Goal: Information Seeking & Learning: Find specific fact

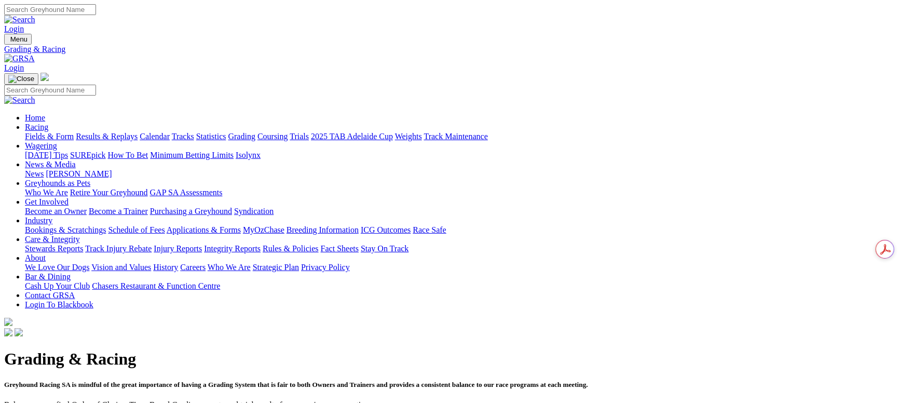
click at [74, 132] on link "Fields & Form" at bounding box center [49, 136] width 49 height 9
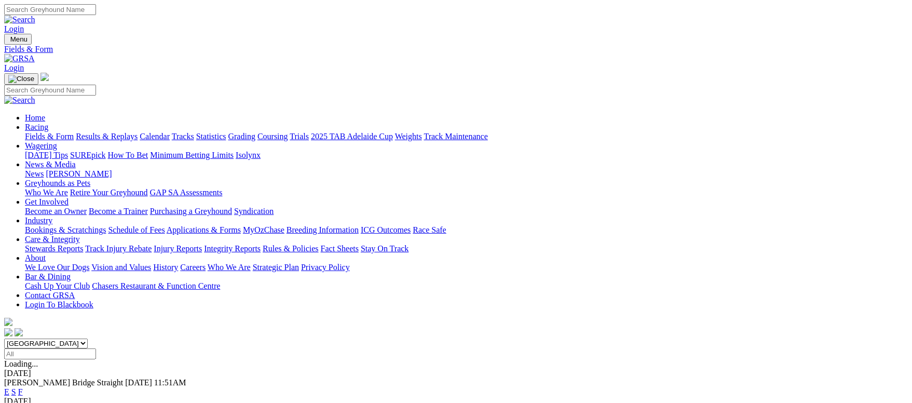
click at [23, 387] on link "F" at bounding box center [20, 391] width 5 height 9
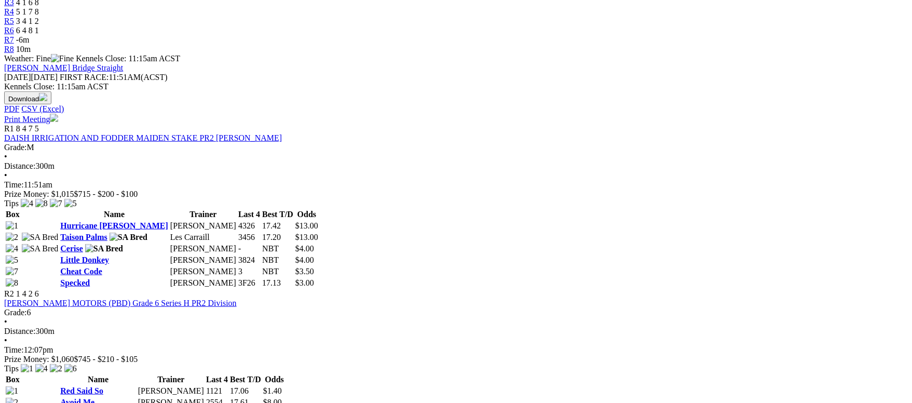
scroll to position [389, 0]
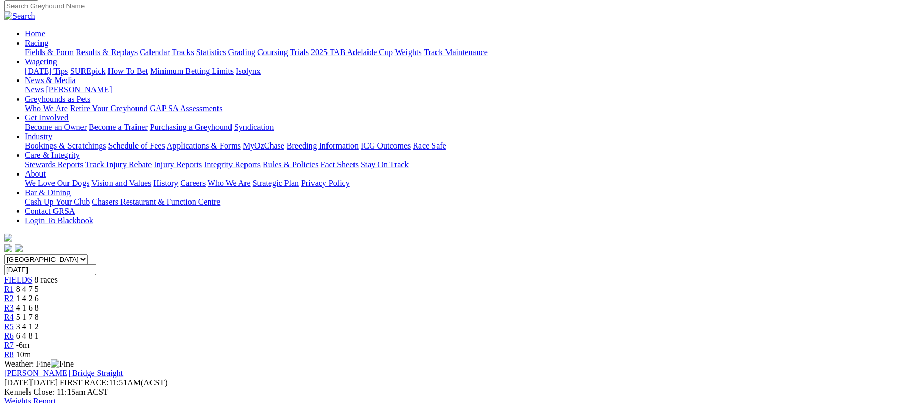
scroll to position [156, 0]
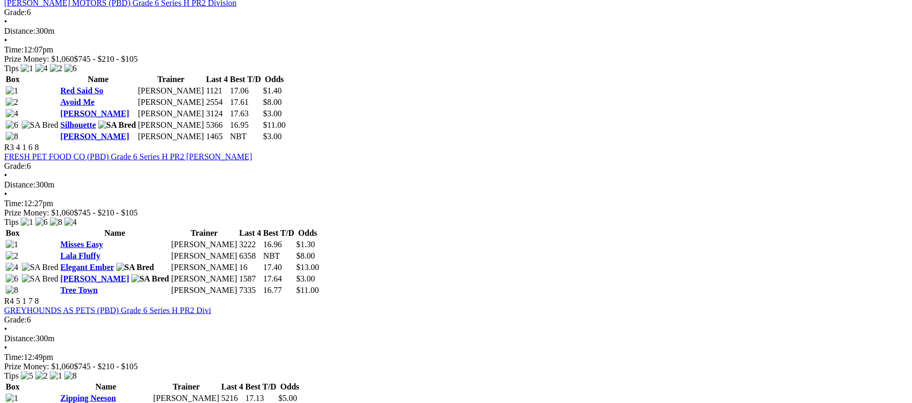
scroll to position [700, 0]
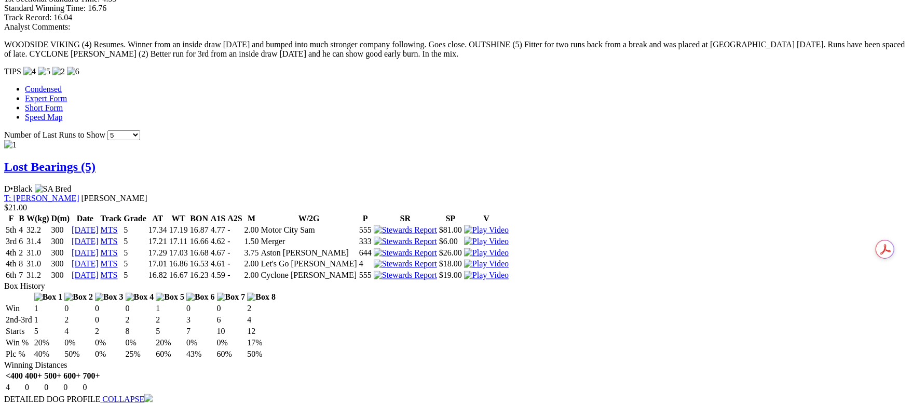
scroll to position [933, 0]
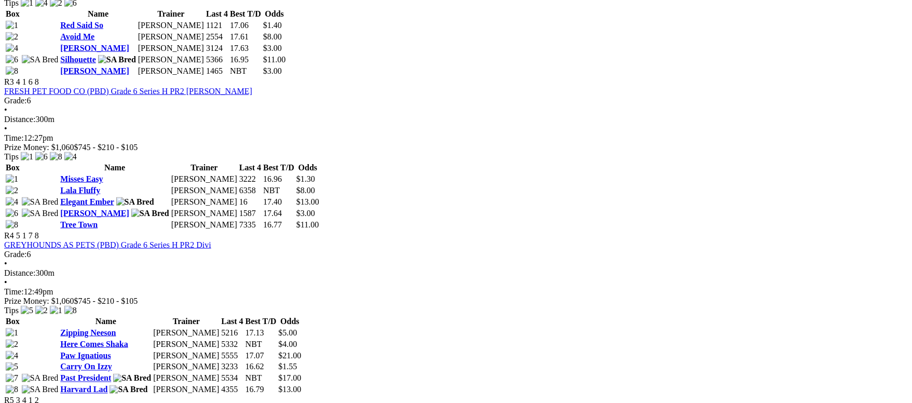
scroll to position [778, 0]
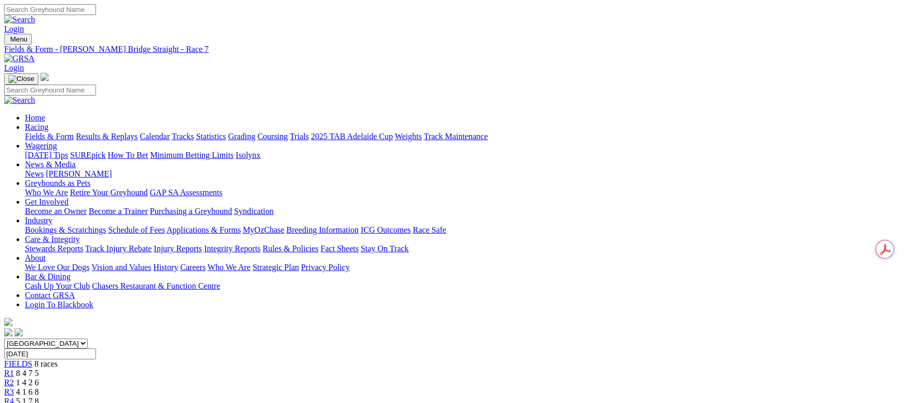
click at [14, 368] on link "R1" at bounding box center [9, 372] width 10 height 9
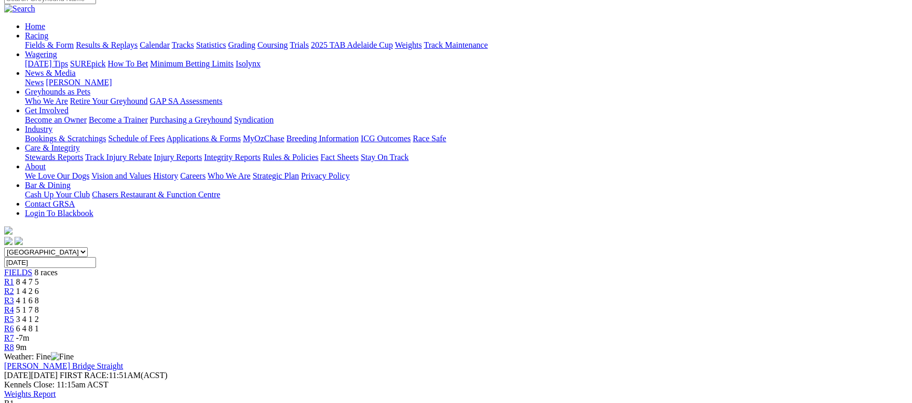
scroll to position [78, 0]
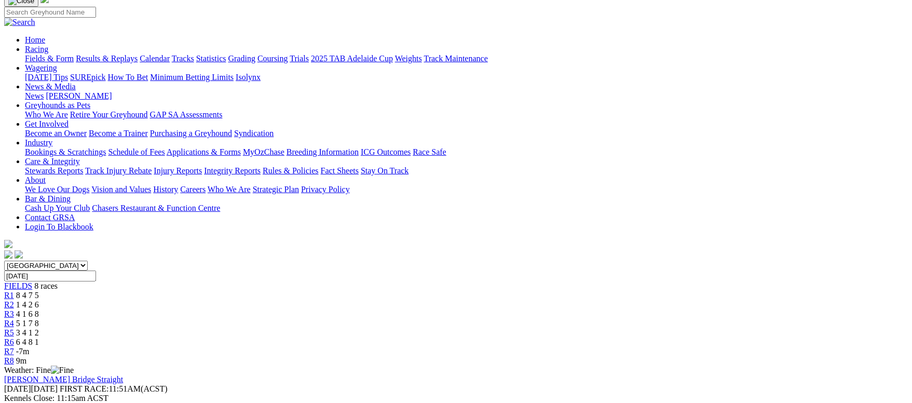
click at [14, 300] on link "R2" at bounding box center [9, 304] width 10 height 9
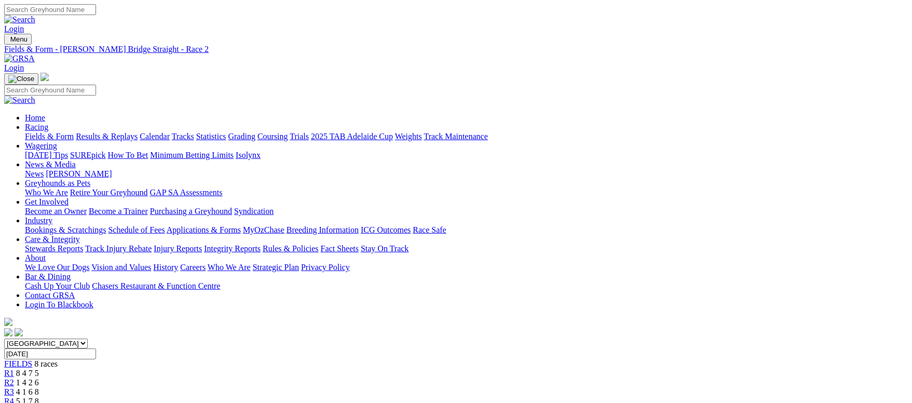
click at [14, 387] on link "R3" at bounding box center [9, 391] width 10 height 9
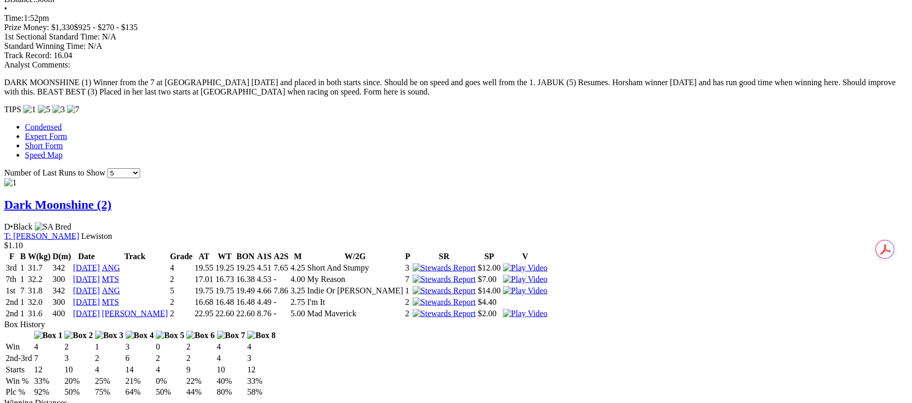
scroll to position [778, 0]
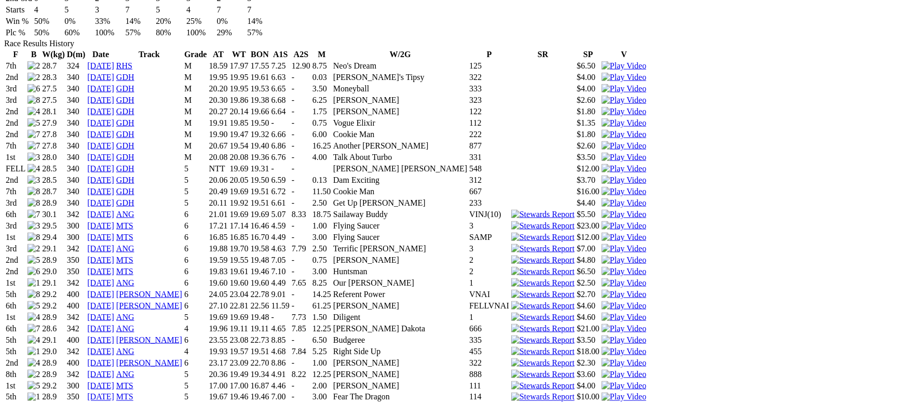
scroll to position [778, 0]
